Goal: Check status: Check status

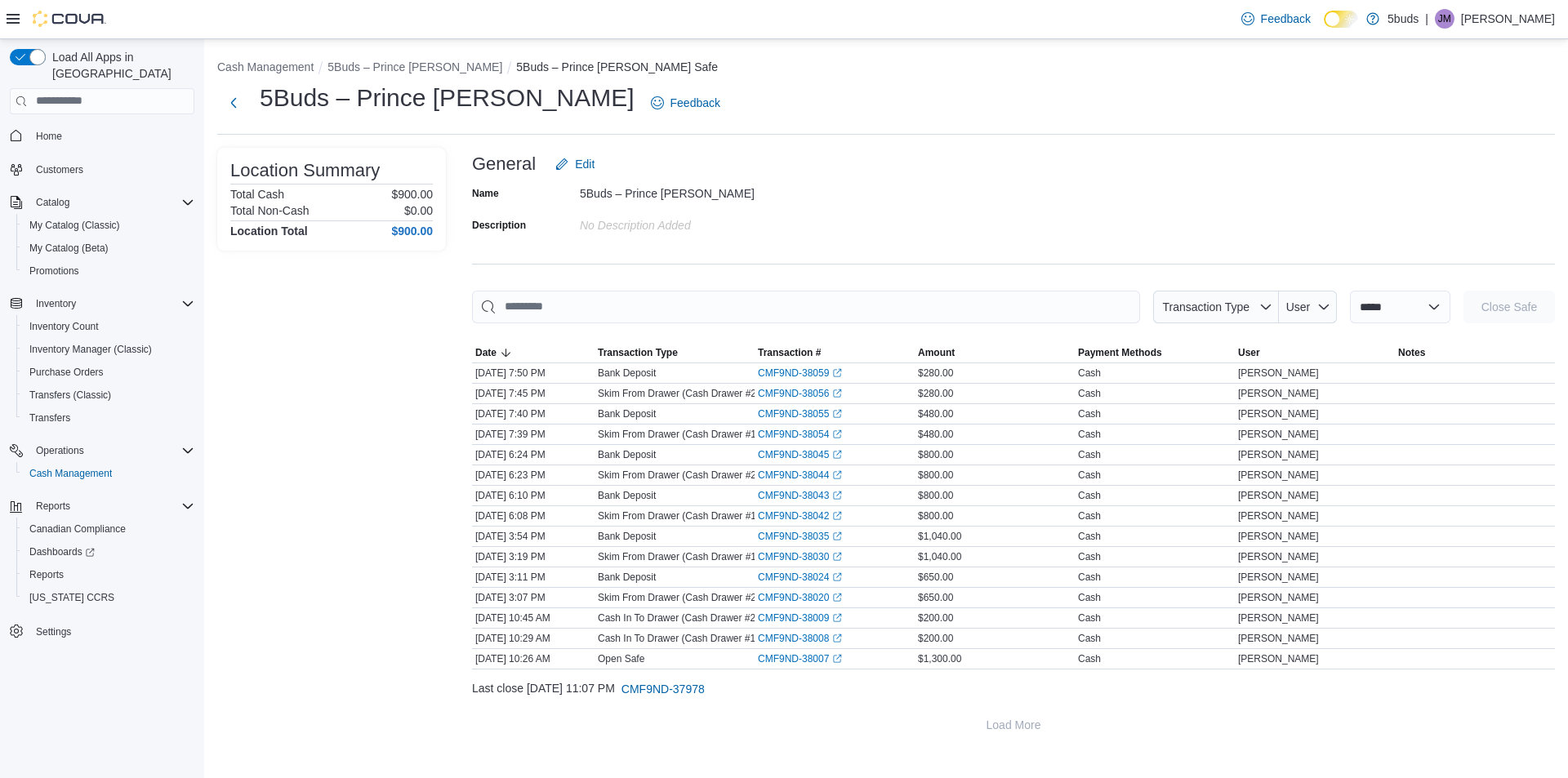
click at [907, 124] on div "5Buds – Prince Albert Feedback" at bounding box center [886, 109] width 1337 height 53
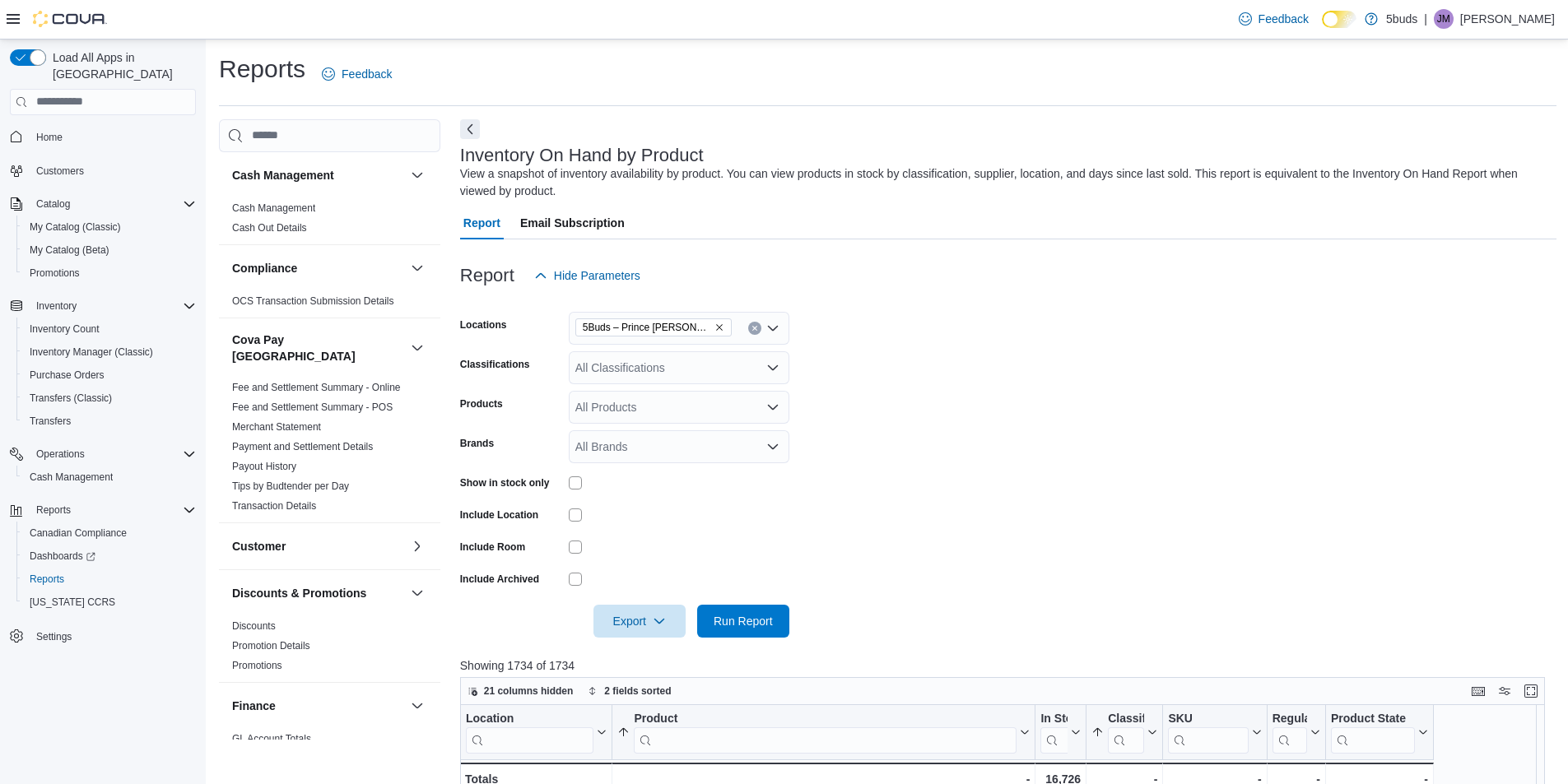
scroll to position [286, 0]
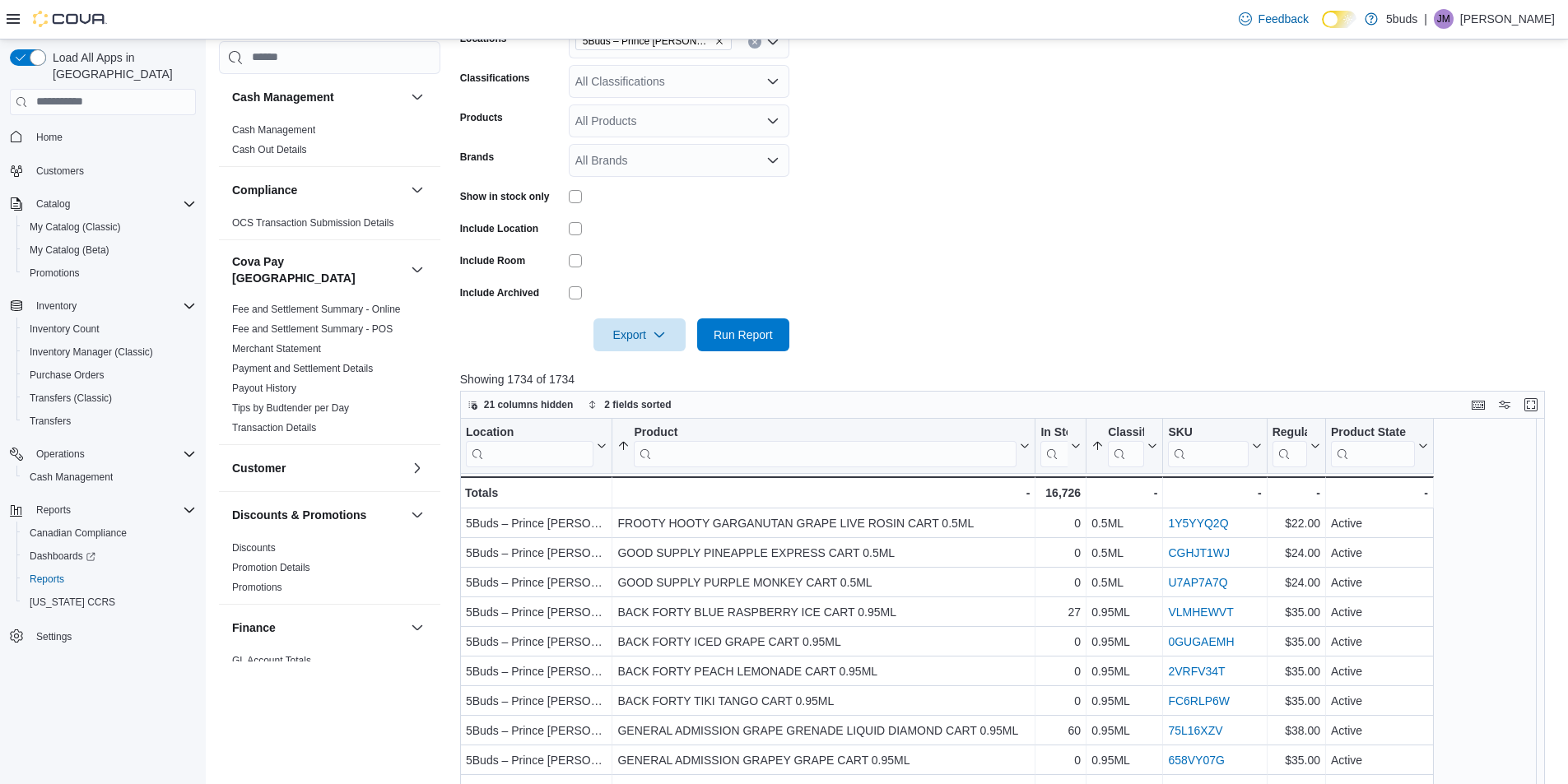
click at [1034, 181] on form "Locations 5Buds – Prince Albert Classifications All Classifications Products Al…" at bounding box center [1008, 178] width 1096 height 346
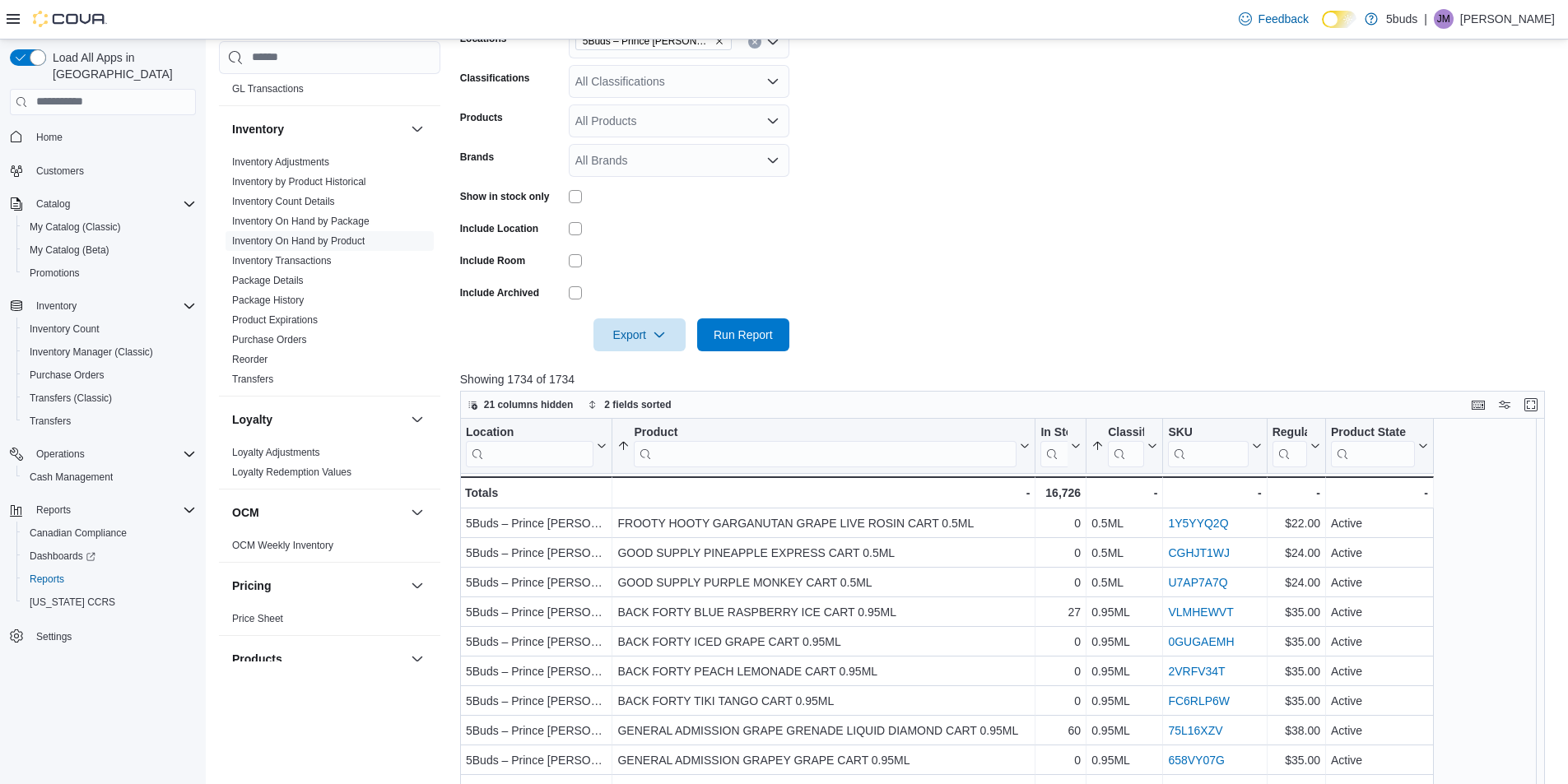
click at [1104, 309] on div at bounding box center [1008, 312] width 1096 height 13
